Goal: Check status: Check status

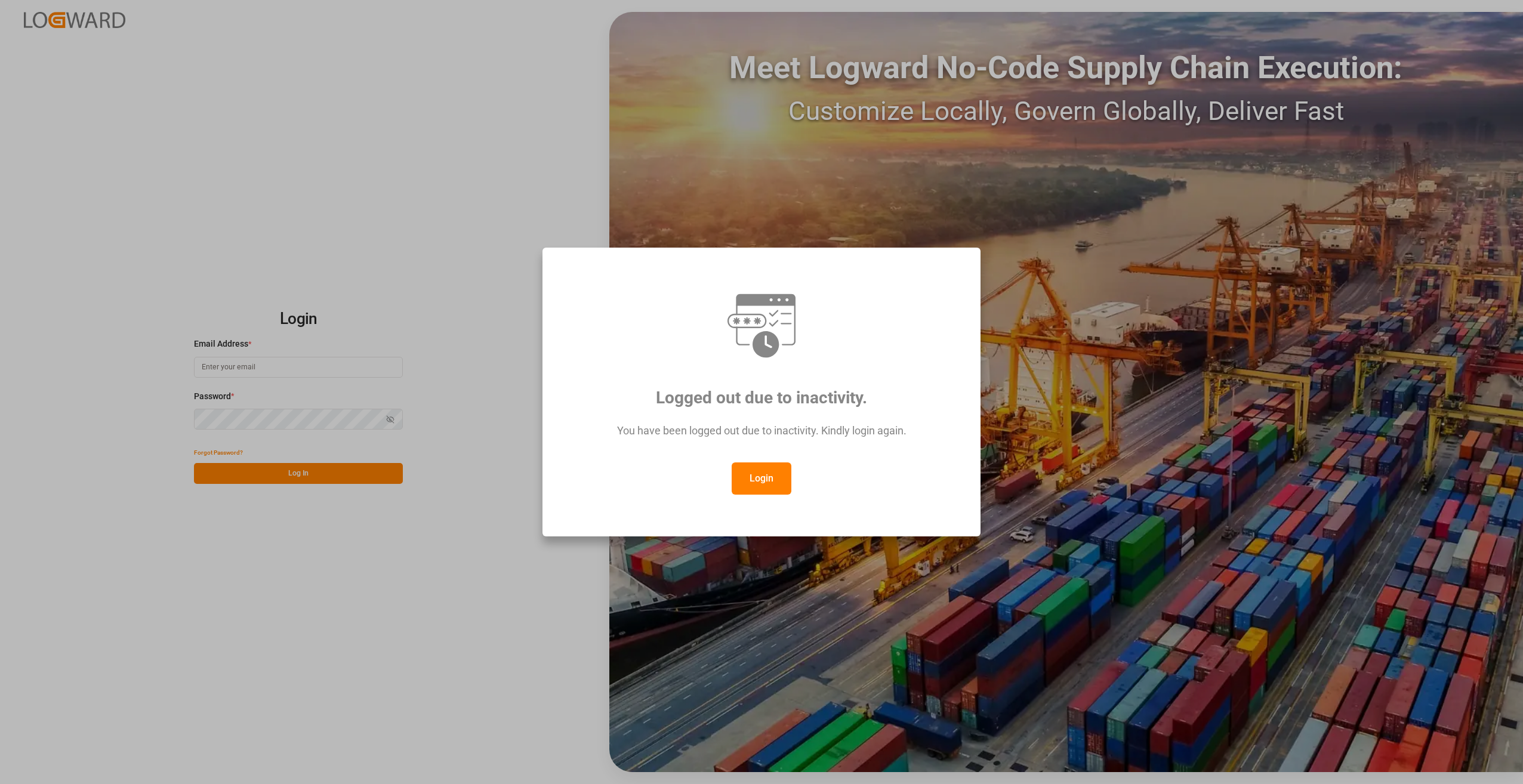
type input "[EMAIL_ADDRESS][DOMAIN_NAME]"
click at [752, 476] on button "Login" at bounding box center [762, 478] width 60 height 33
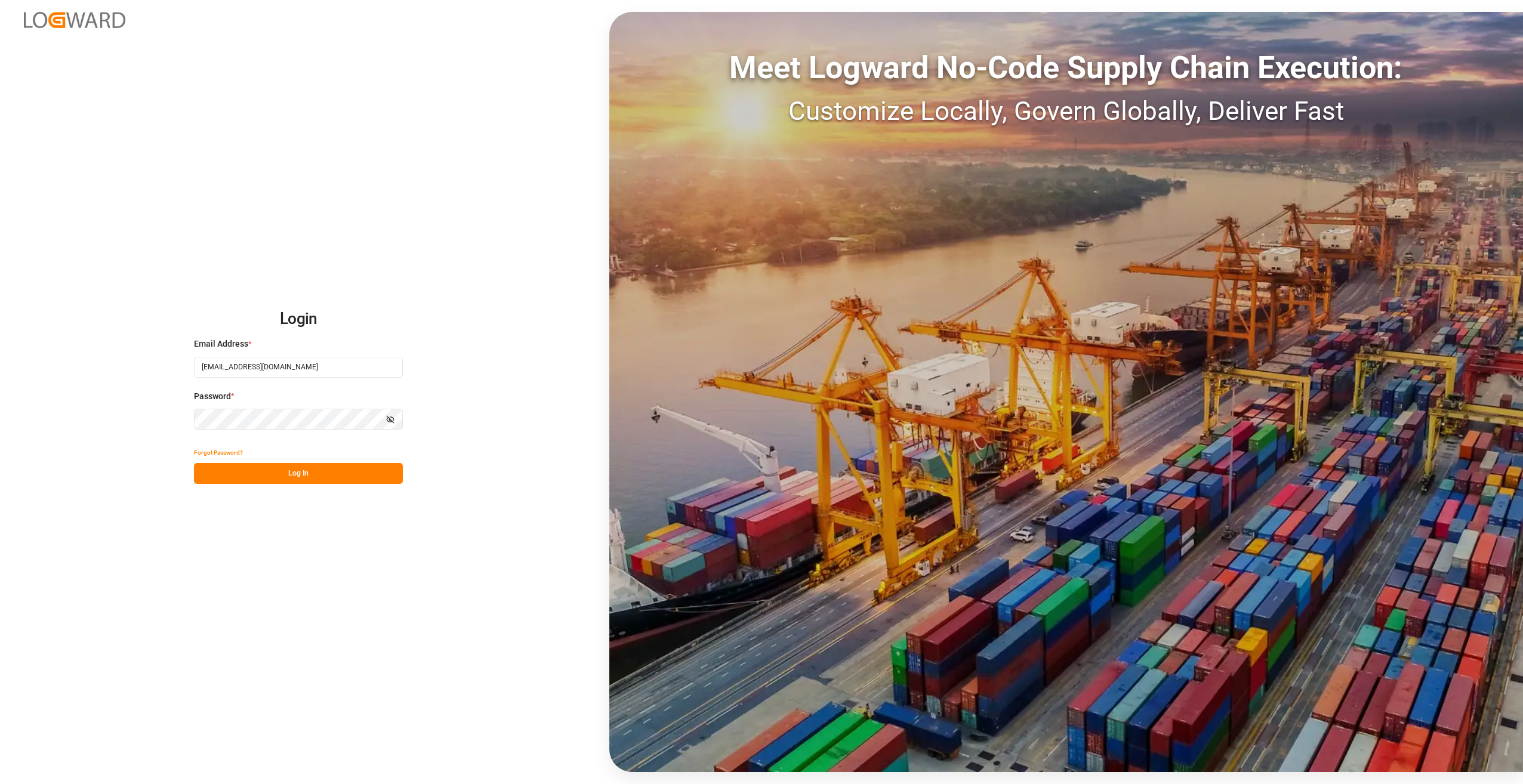
click at [300, 472] on button "Log In" at bounding box center [298, 473] width 209 height 21
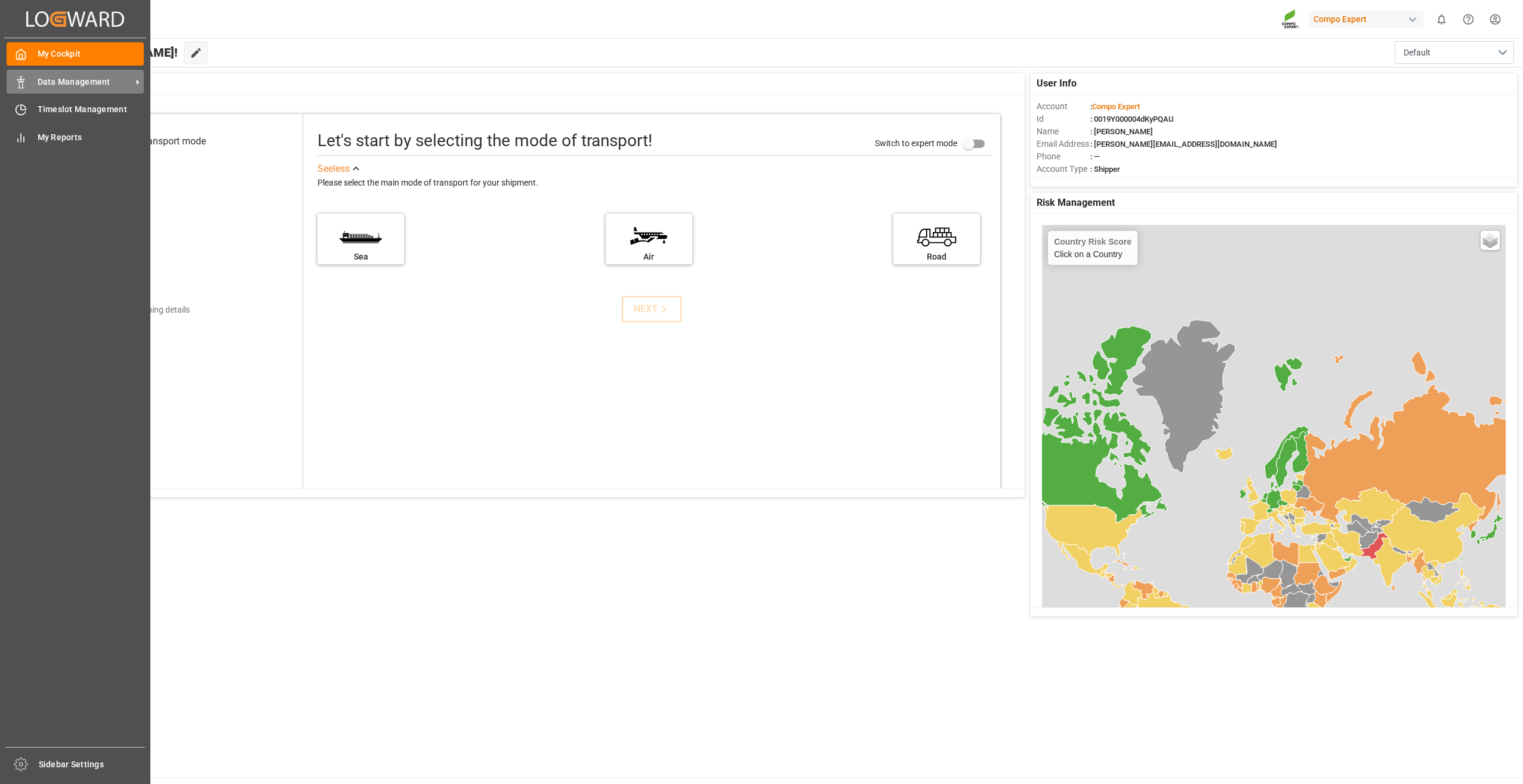
click at [92, 82] on span "Data Management" at bounding box center [85, 82] width 94 height 13
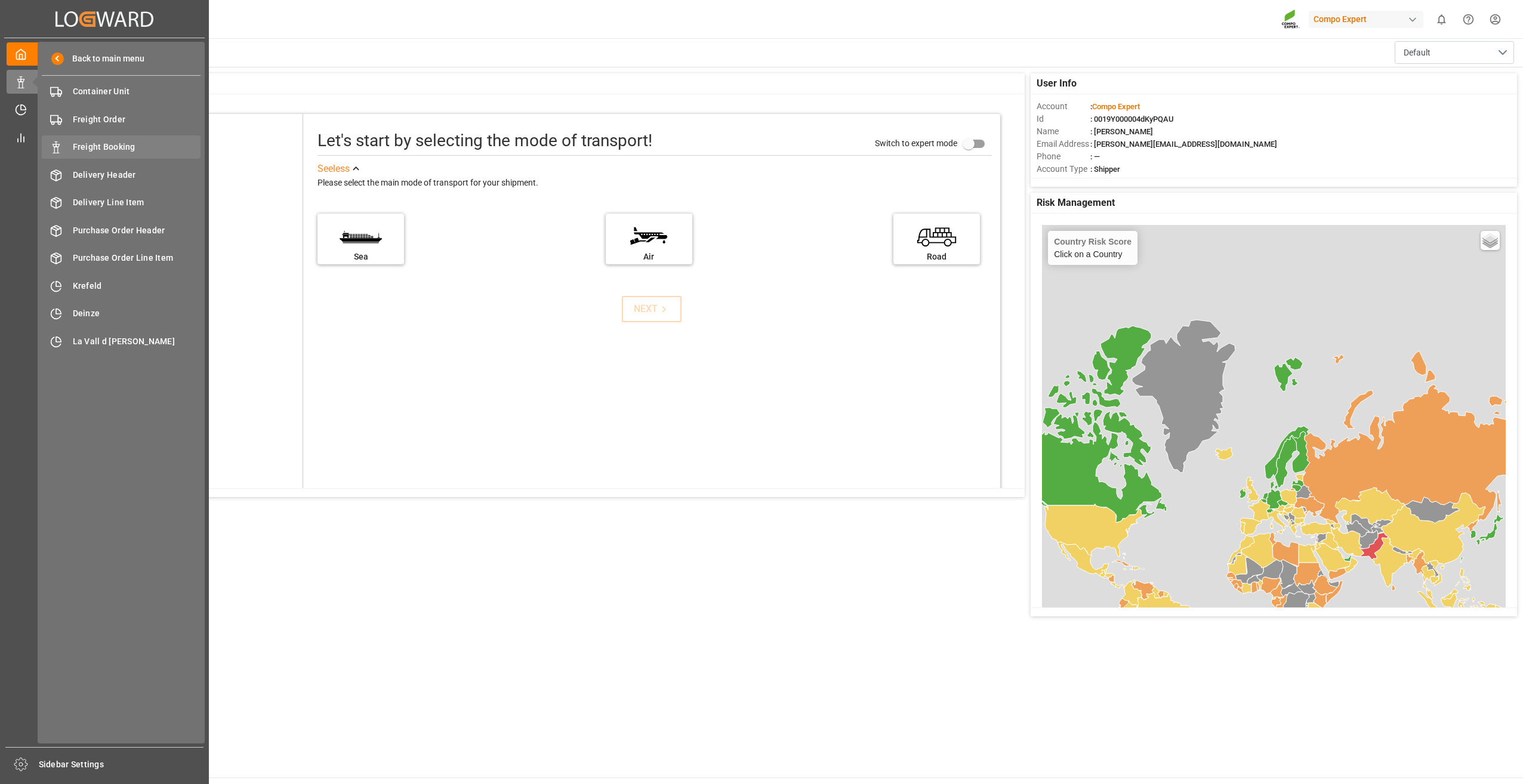
click at [120, 150] on span "Freight Booking" at bounding box center [137, 147] width 128 height 13
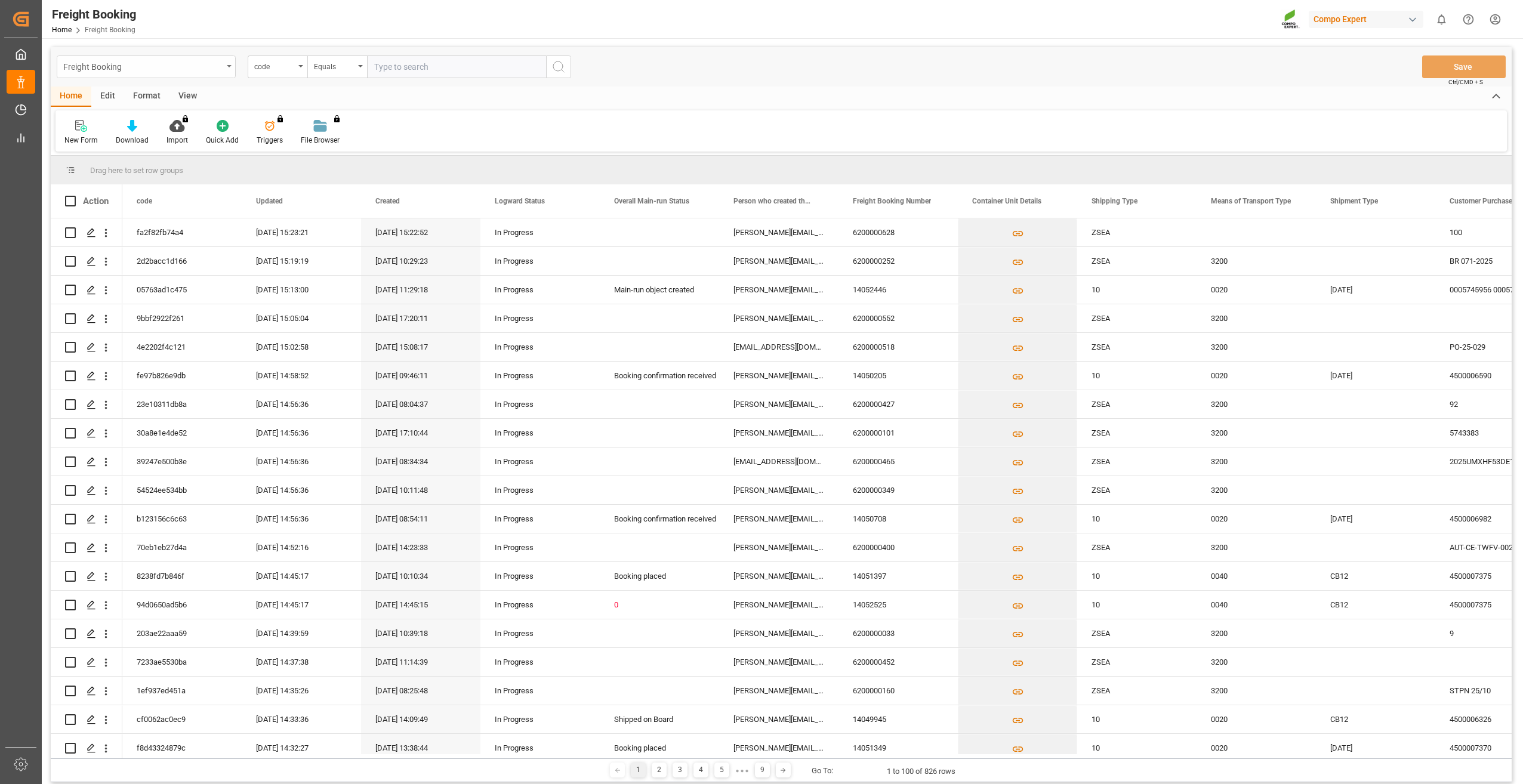
click at [214, 65] on div "Freight Booking" at bounding box center [143, 66] width 160 height 15
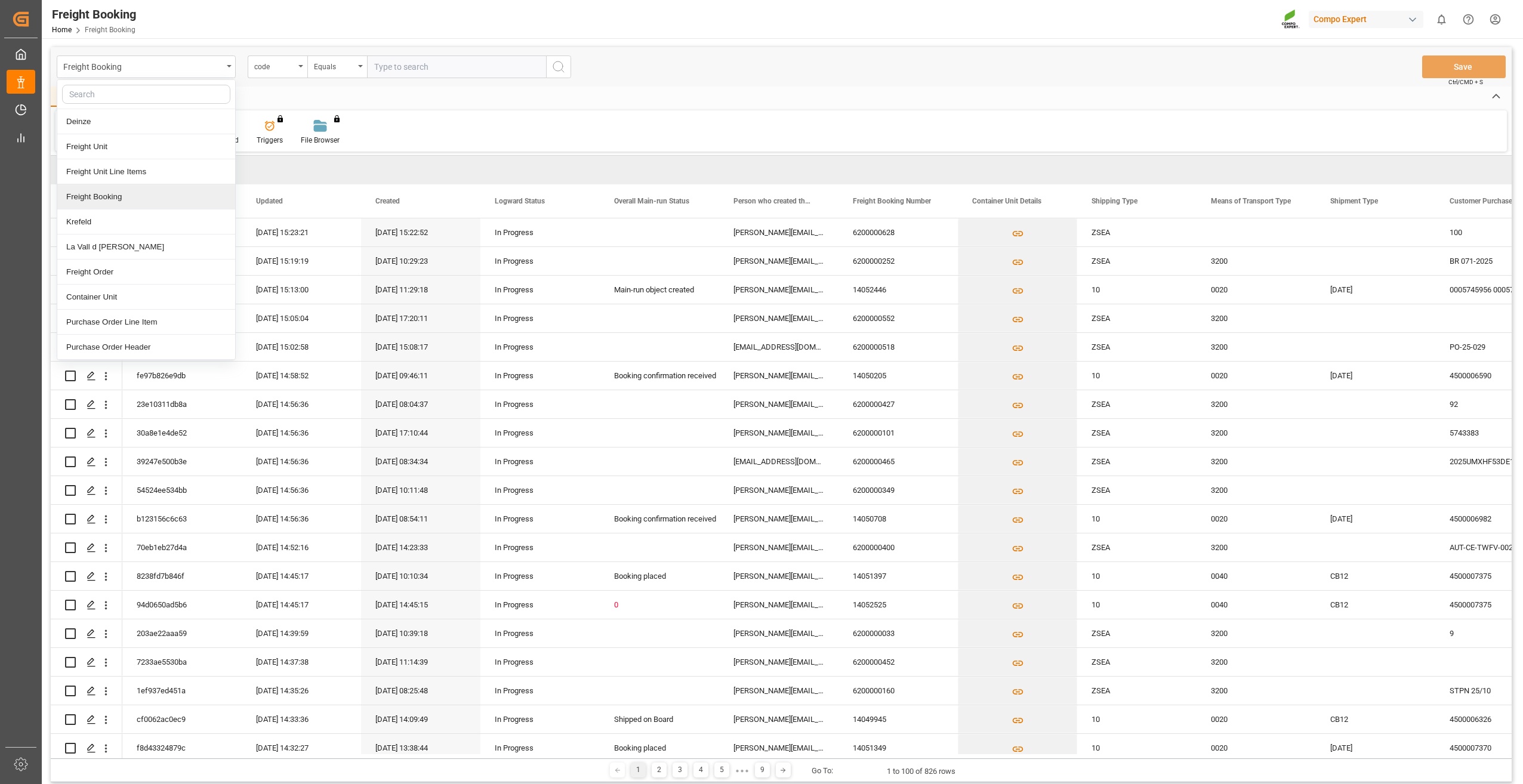
click at [134, 200] on div "Freight Booking" at bounding box center [146, 196] width 178 height 25
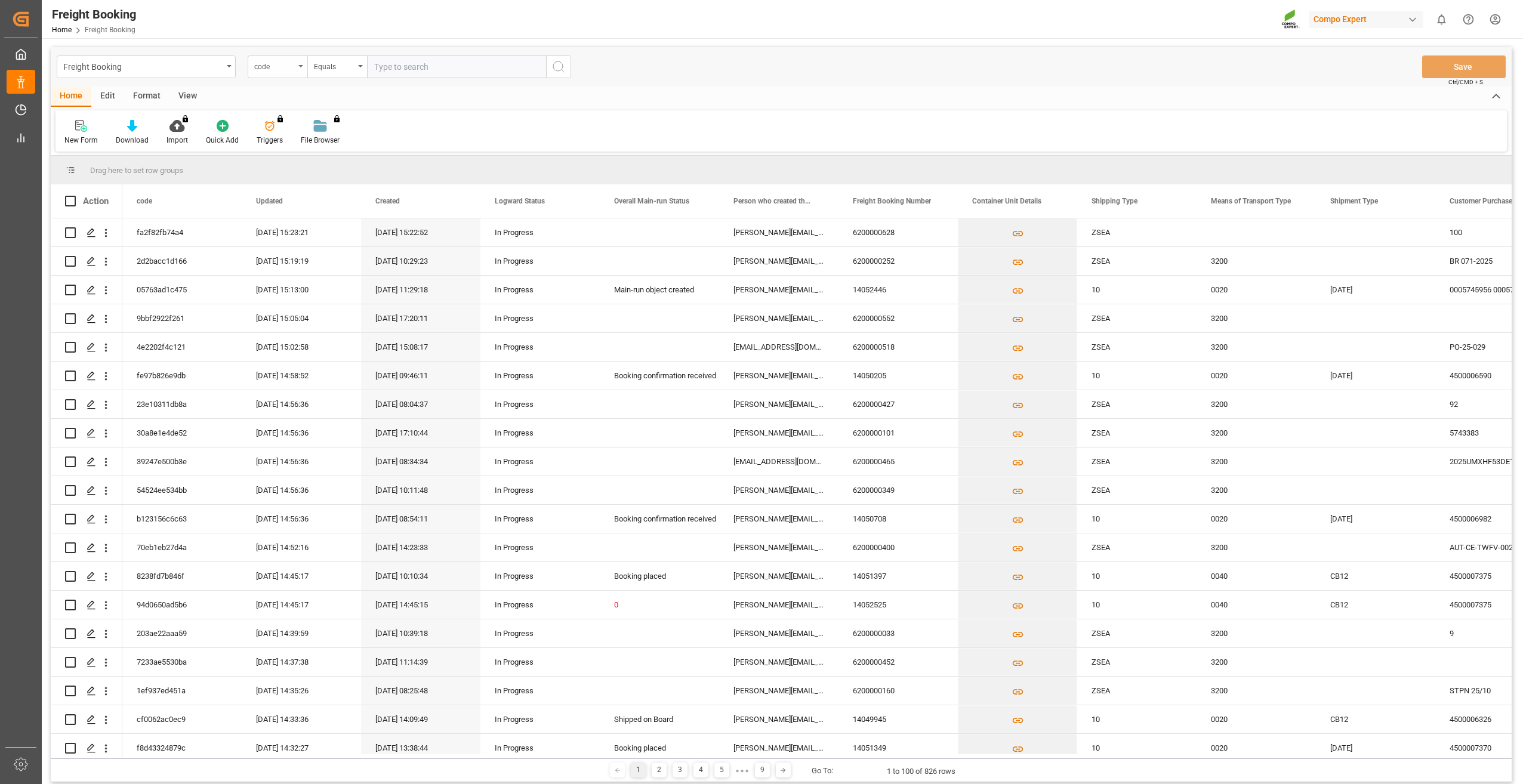
click at [296, 62] on div "code" at bounding box center [278, 67] width 60 height 23
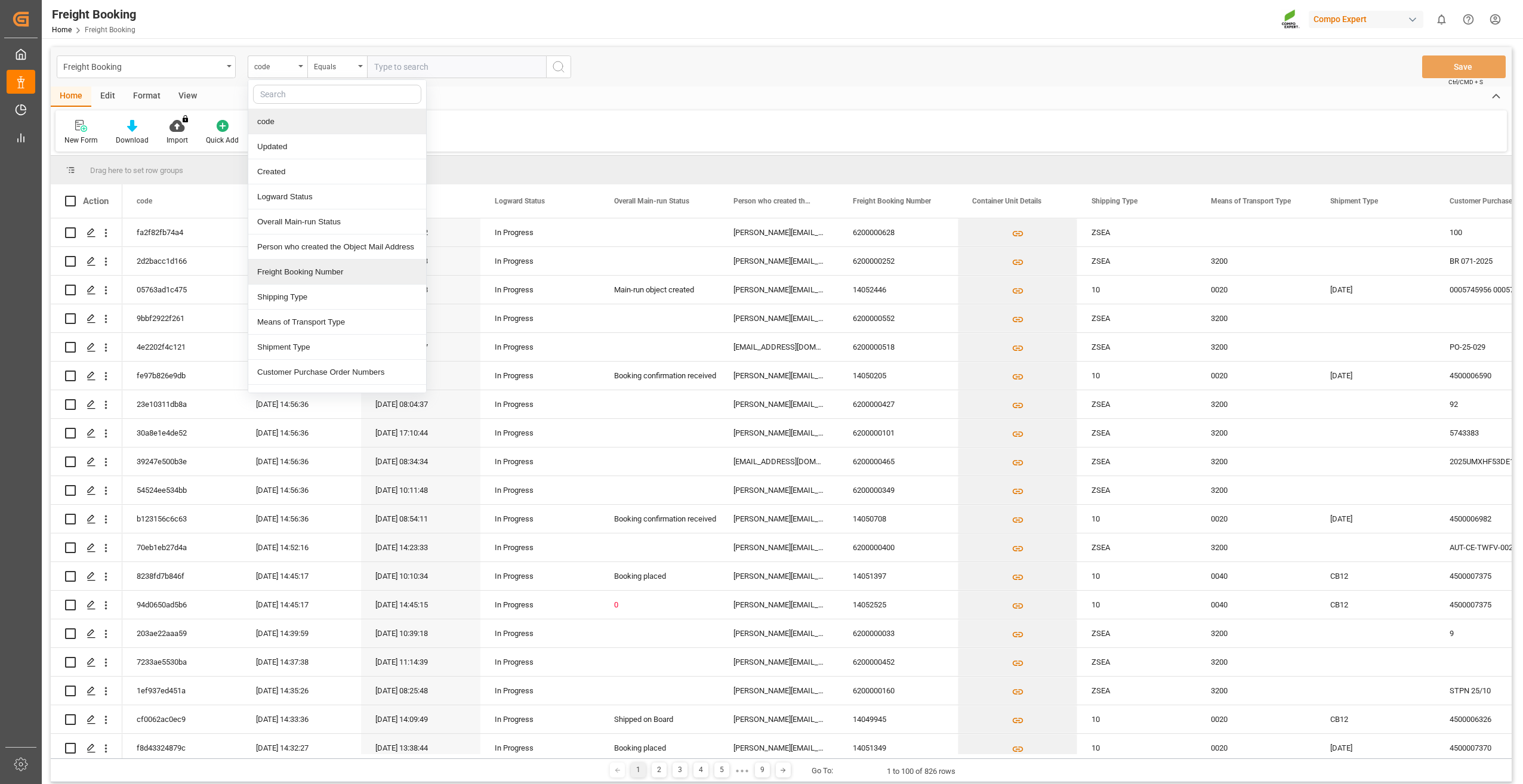
click at [279, 272] on div "Freight Booking Number" at bounding box center [337, 272] width 178 height 25
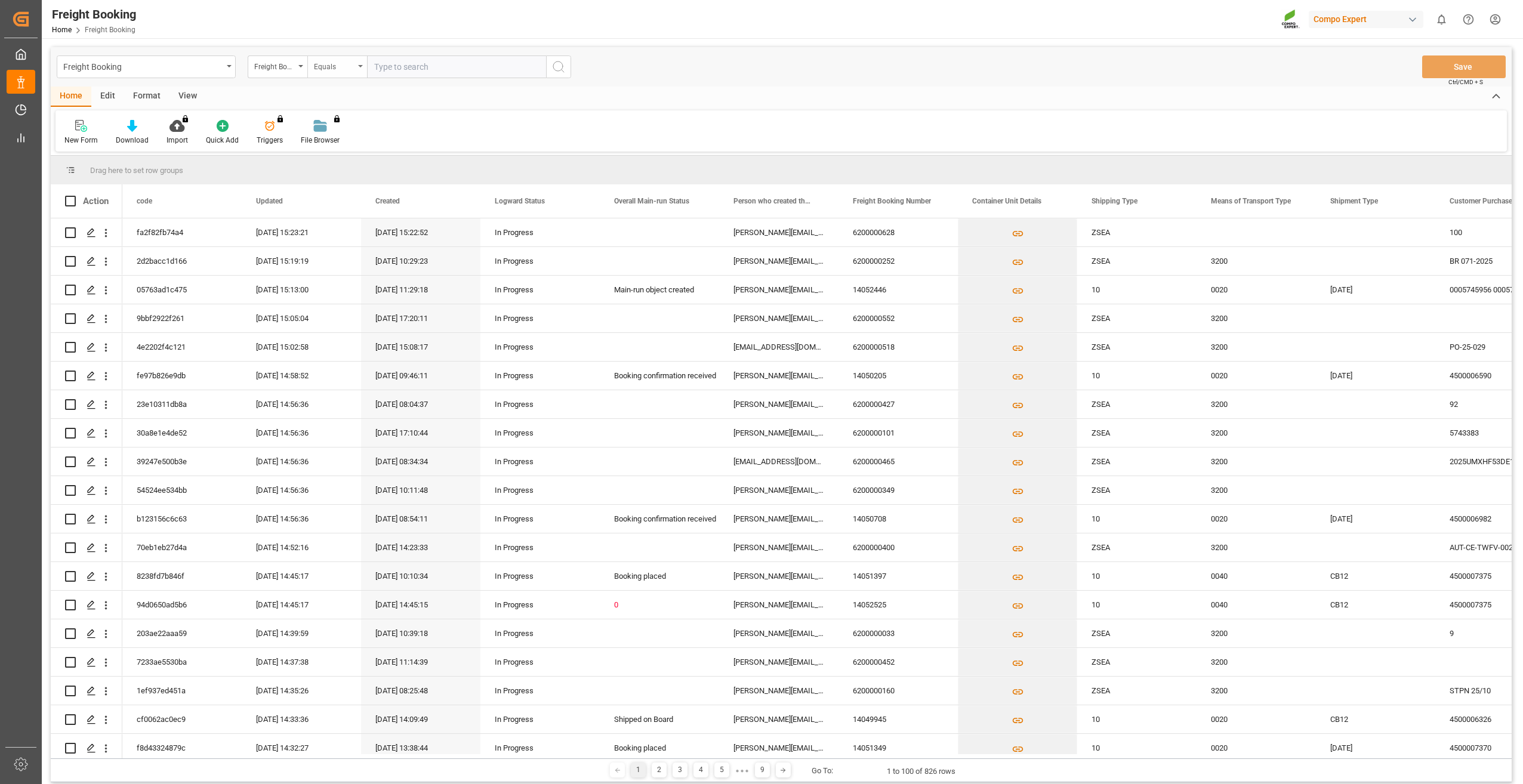
click at [352, 66] on div "Equals" at bounding box center [334, 66] width 41 height 14
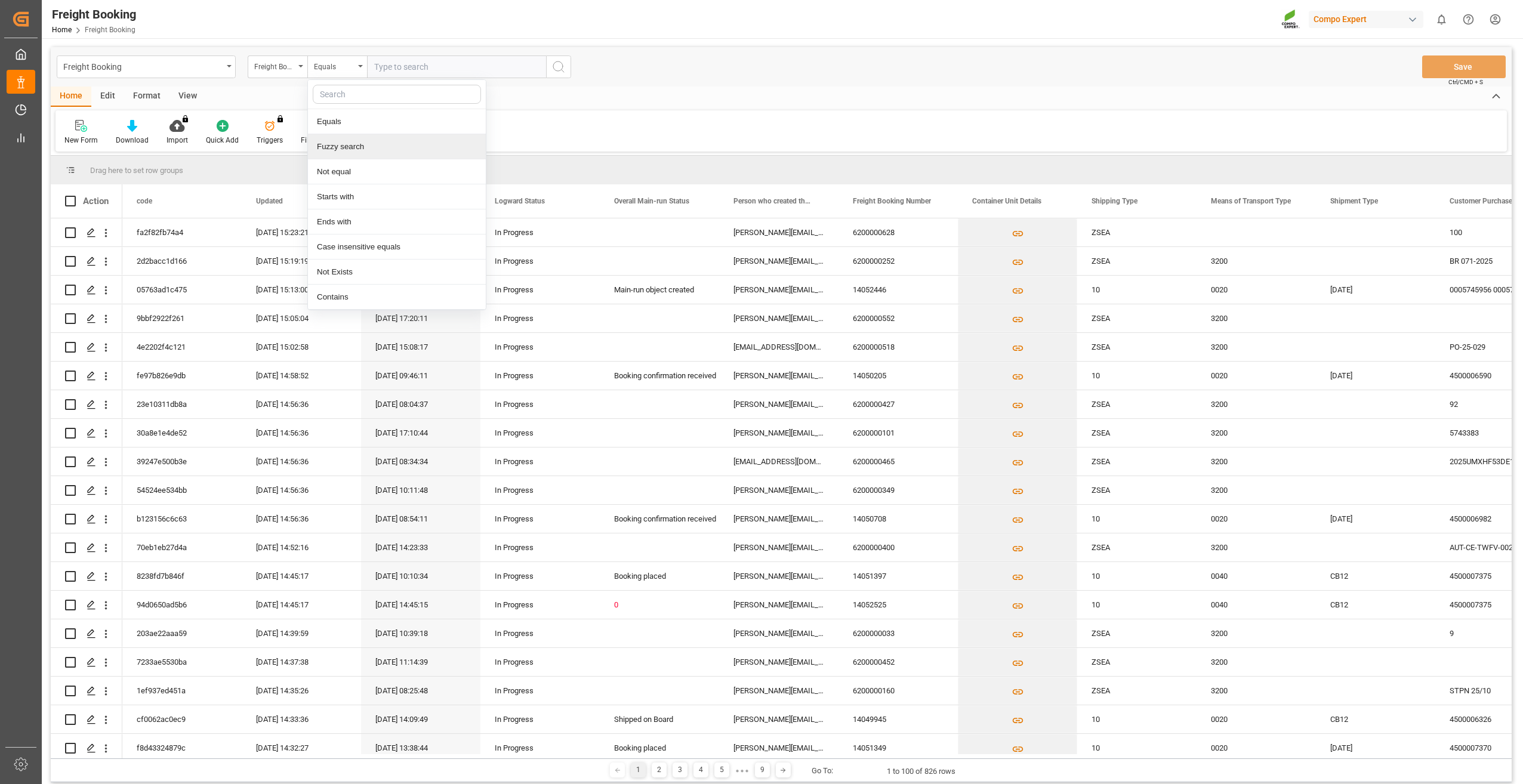
click at [365, 142] on div "Fuzzy search" at bounding box center [397, 146] width 178 height 25
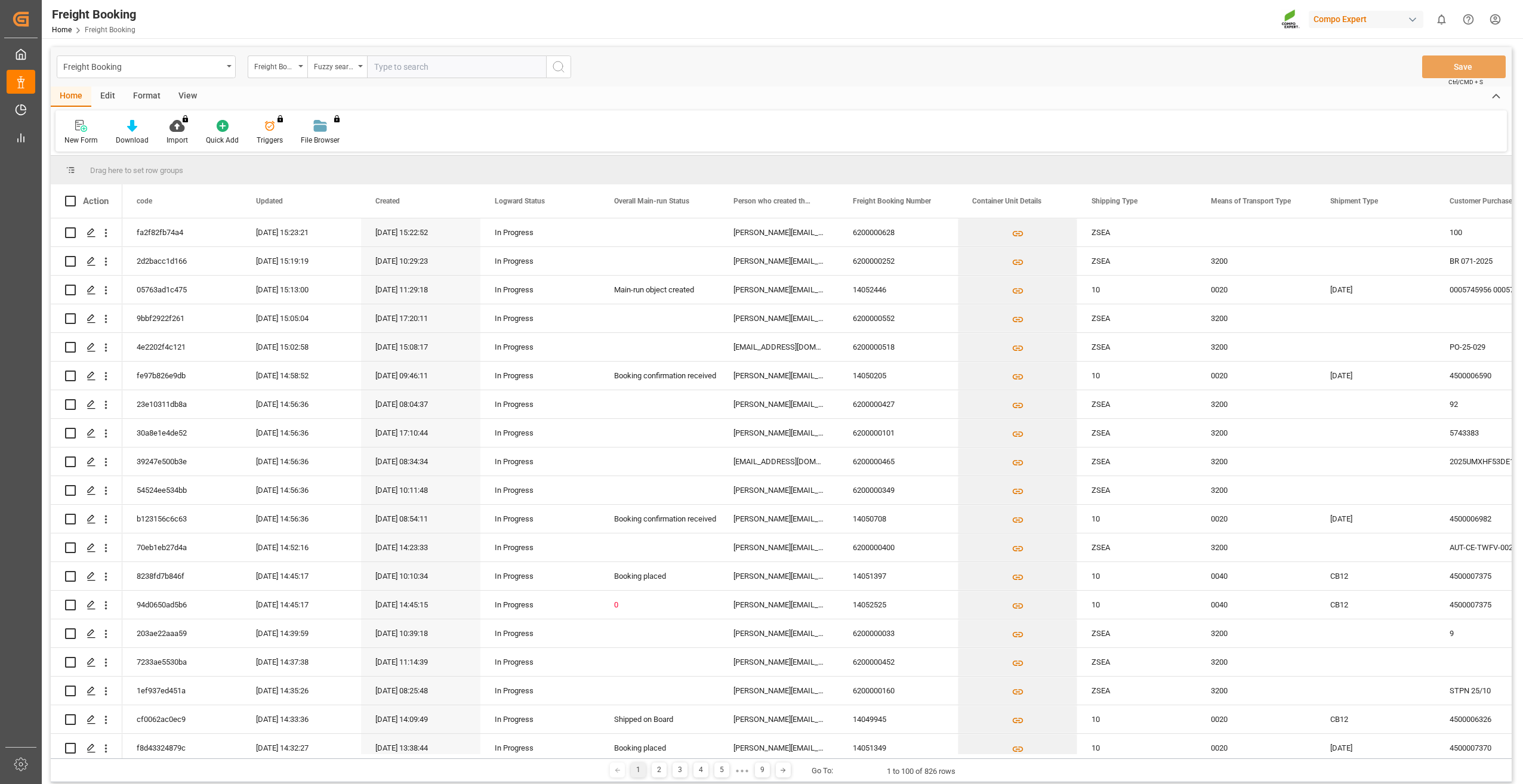
click at [410, 70] on input "text" at bounding box center [456, 67] width 179 height 23
type input "14051349"
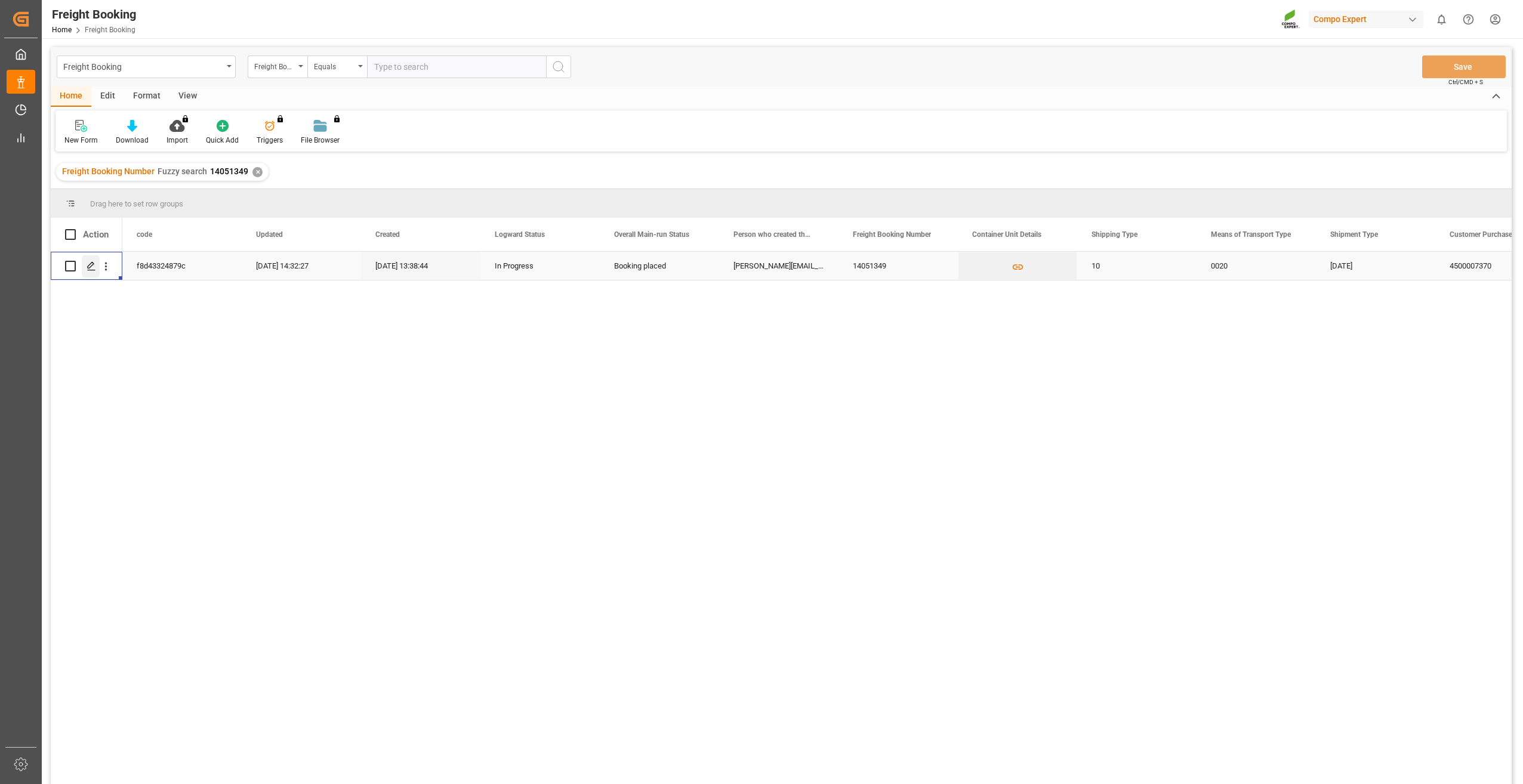
click at [97, 265] on div "Press SPACE to select this row." at bounding box center [91, 266] width 18 height 22
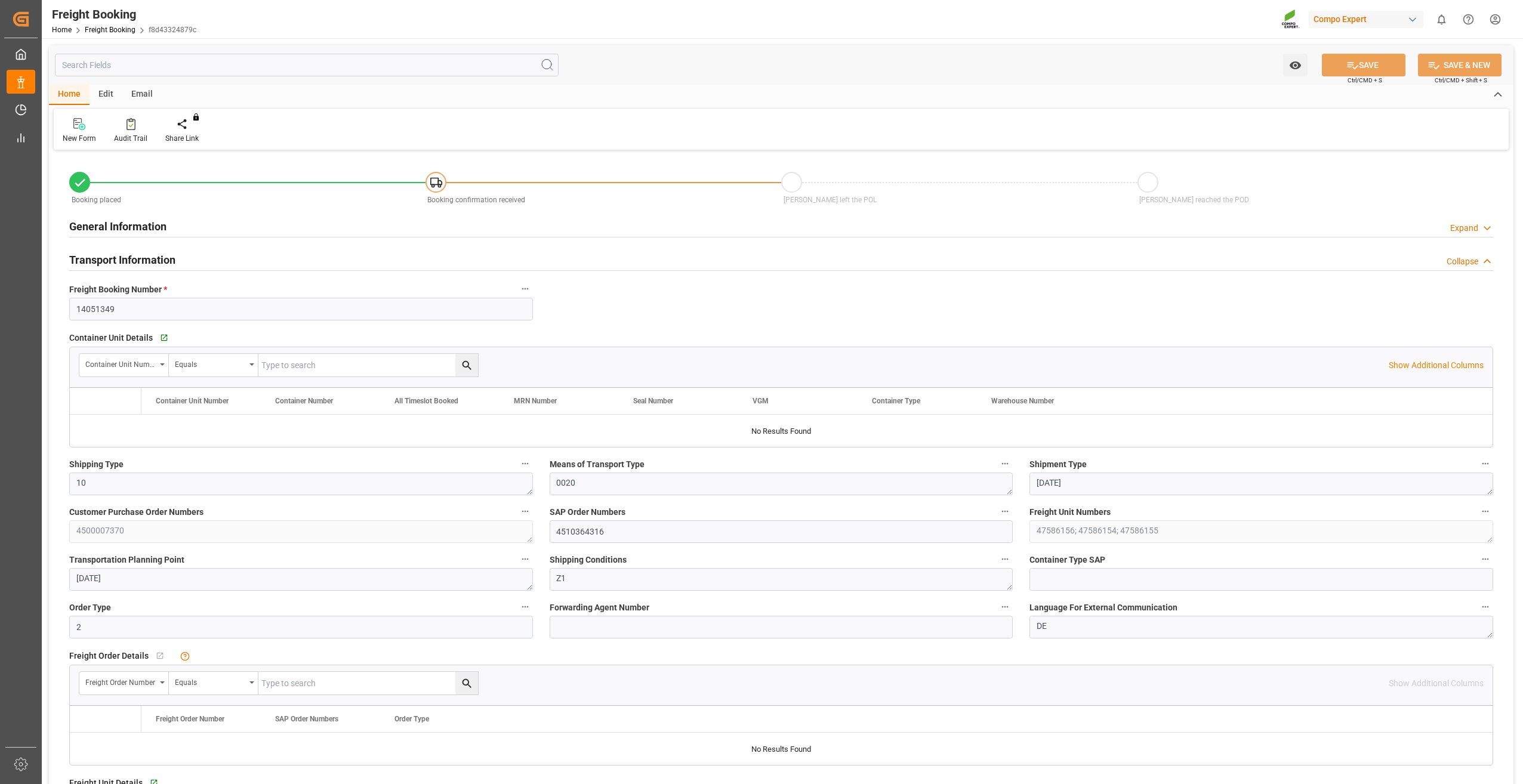
type input "ESVLC"
type input "COCTG"
type input "60"
type input "70656"
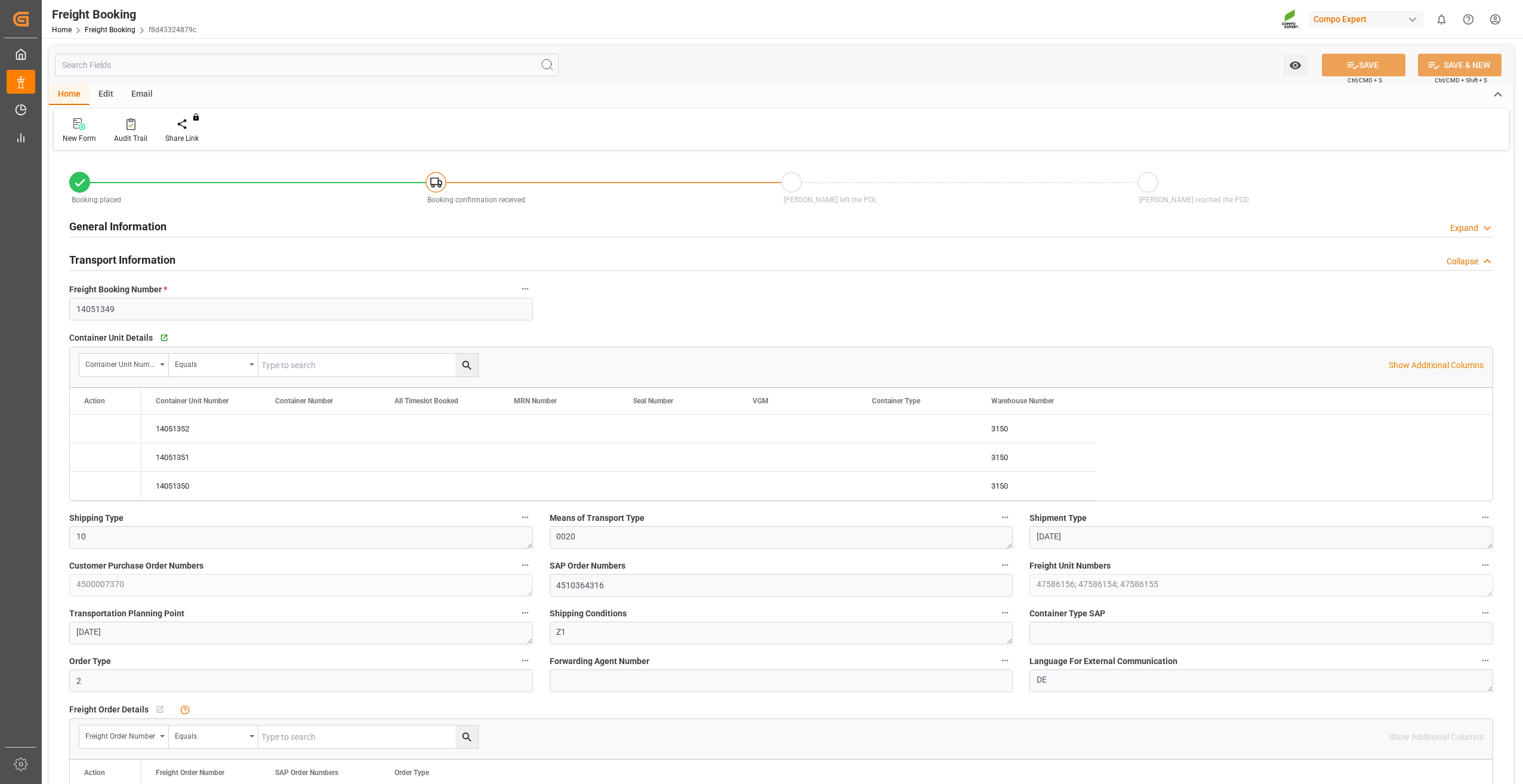
type input "[DATE] 00:00"
type input "[DATE] 13:20"
type input "[DATE] 13:21"
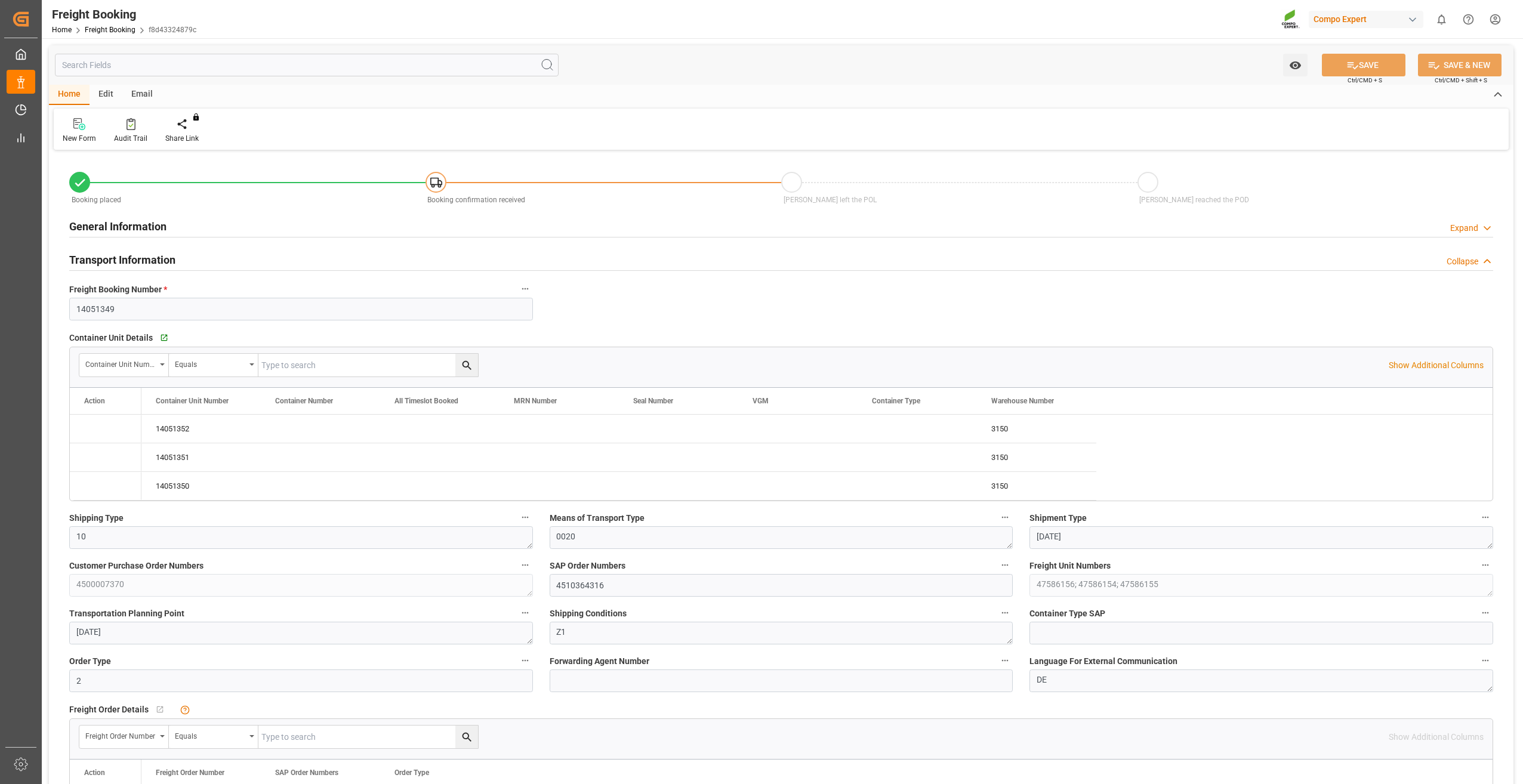
type input "[DATE] 13:21"
